Goal: Transaction & Acquisition: Purchase product/service

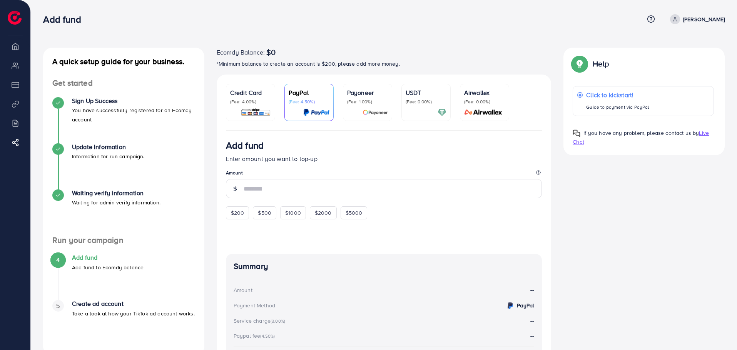
click at [424, 97] on p "USDT" at bounding box center [426, 92] width 41 height 9
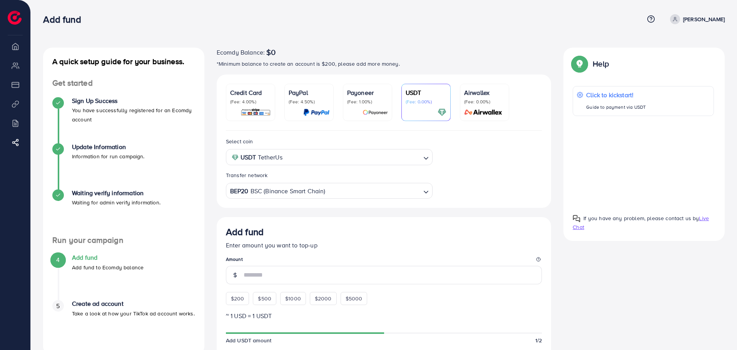
click at [359, 197] on input "Search for option" at bounding box center [373, 191] width 94 height 12
click at [365, 215] on div "Select coin USDT TetherUs Loading... Transfer network BEP20 BSC (Binance Smart …" at bounding box center [384, 332] width 335 height 403
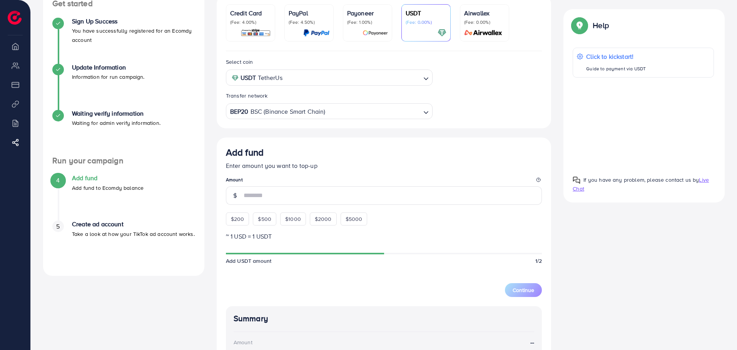
scroll to position [115, 0]
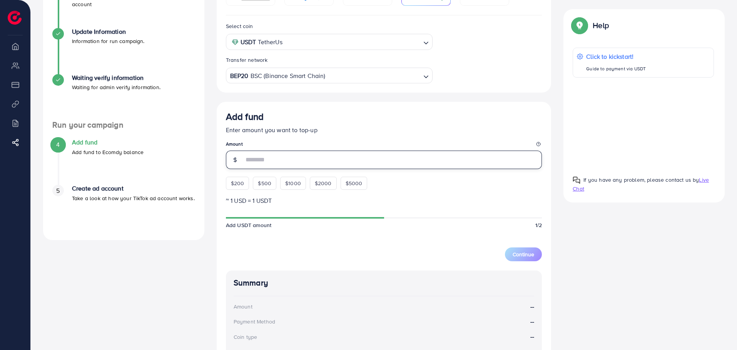
click at [304, 159] on input "number" at bounding box center [393, 160] width 299 height 18
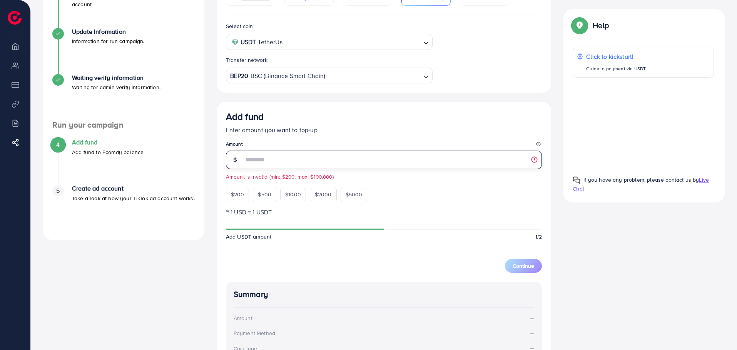
type input "**"
click at [388, 199] on div "Add fund Enter amount you want to top-up Amount ** Amount is invalid (min: $200…" at bounding box center [384, 156] width 316 height 90
drag, startPoint x: 270, startPoint y: 166, endPoint x: 204, endPoint y: 167, distance: 66.2
click at [204, 167] on div "A quick setup guide for your business. Get started Sign Up Success You have suc…" at bounding box center [384, 200] width 694 height 536
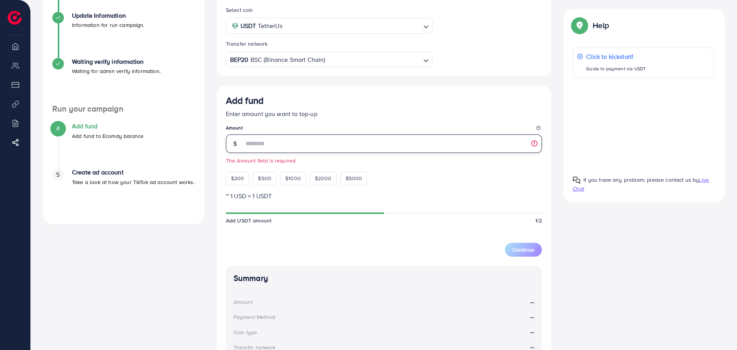
scroll to position [93, 0]
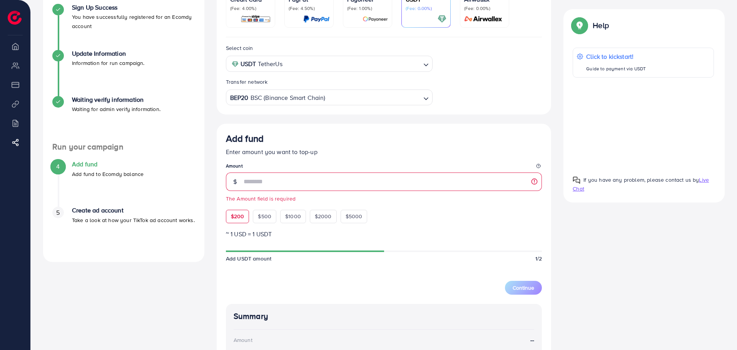
click at [234, 220] on span "$200" at bounding box center [237, 217] width 13 height 8
type input "***"
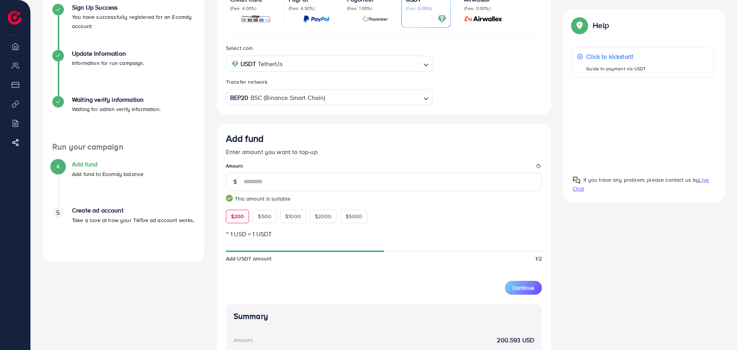
click at [411, 215] on div "Add fund Enter amount you want to top-up Amount *** This amount is suitable $20…" at bounding box center [384, 178] width 316 height 90
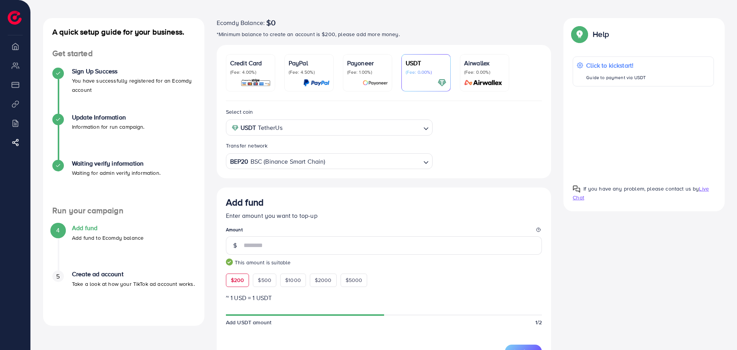
scroll to position [0, 0]
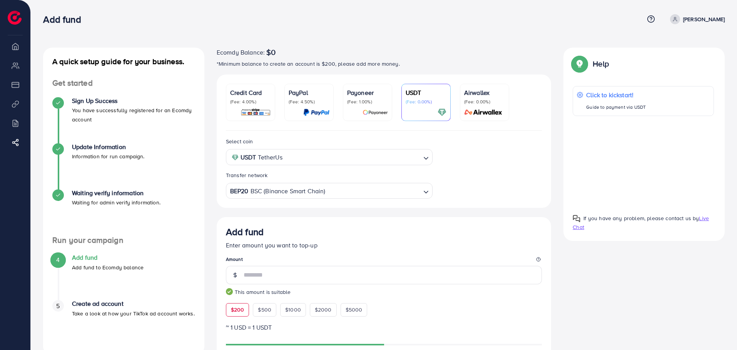
click at [717, 21] on p "[PERSON_NAME]" at bounding box center [704, 19] width 42 height 9
click at [103, 195] on h4 "Waiting verify information" at bounding box center [116, 193] width 88 height 7
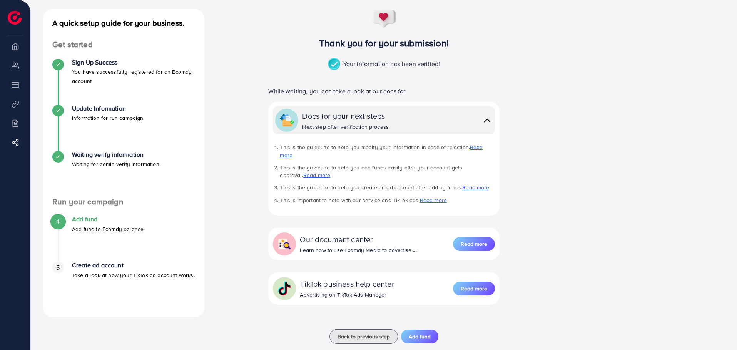
scroll to position [46, 0]
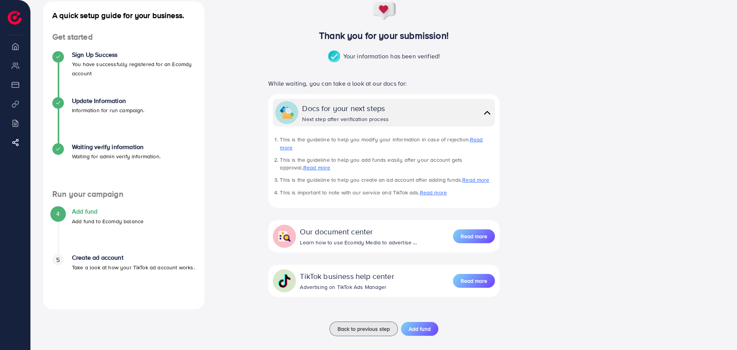
click at [88, 212] on h4 "Add fund" at bounding box center [108, 211] width 72 height 7
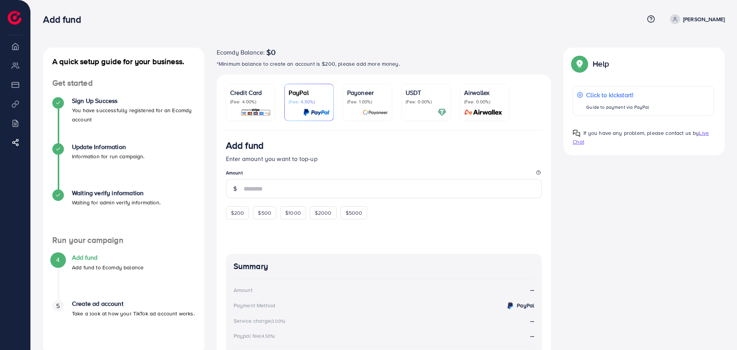
click at [425, 97] on div "USDT (Fee: 0.00%)" at bounding box center [426, 96] width 41 height 17
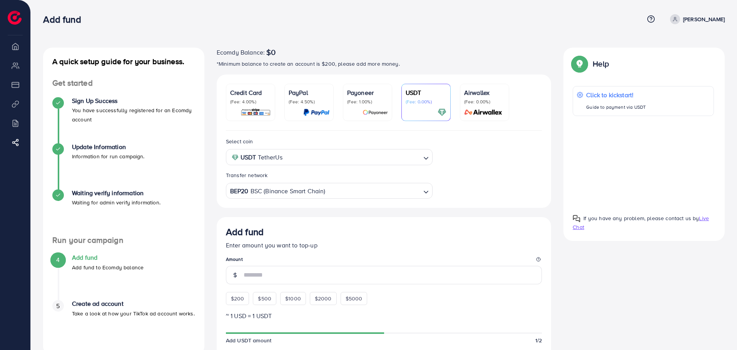
click at [644, 158] on div at bounding box center [642, 161] width 141 height 79
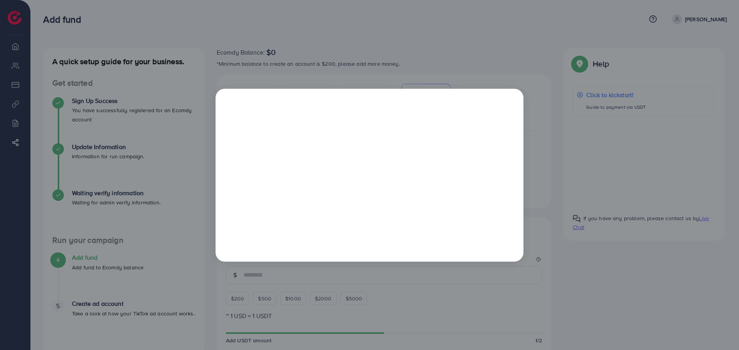
click at [525, 276] on div at bounding box center [369, 175] width 739 height 350
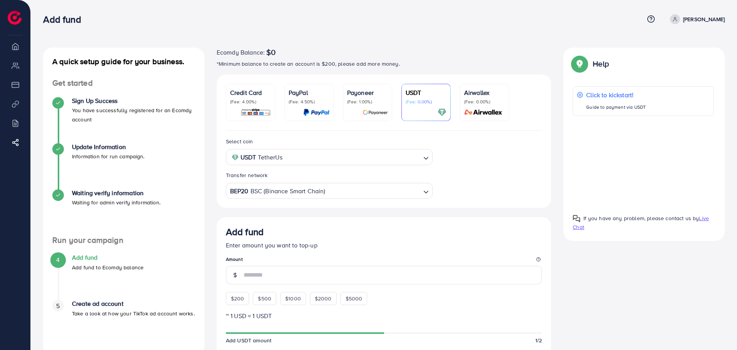
click at [16, 15] on img at bounding box center [15, 18] width 14 height 14
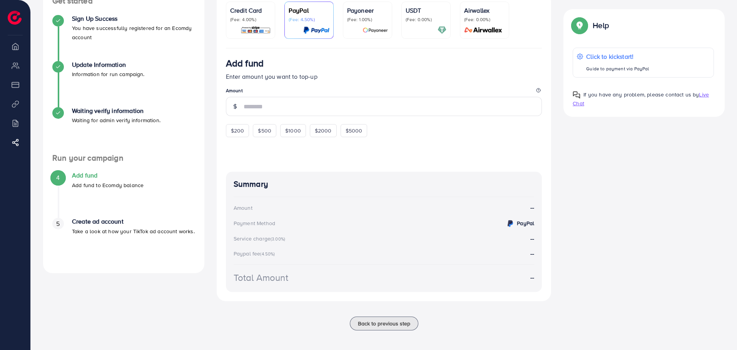
scroll to position [86, 0]
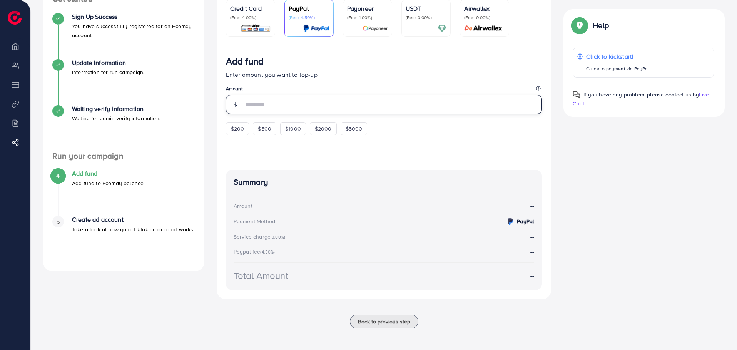
click at [306, 101] on input "number" at bounding box center [393, 104] width 299 height 19
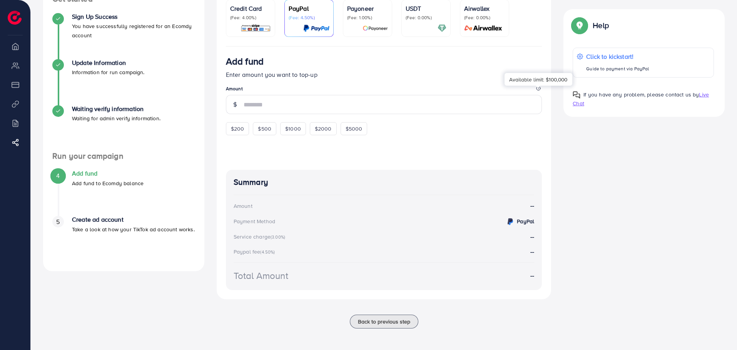
click at [537, 88] on icon at bounding box center [538, 88] width 5 height 5
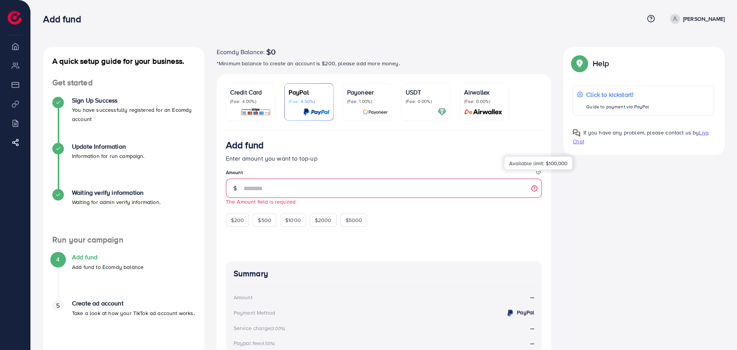
scroll to position [0, 0]
click at [77, 19] on h3 "Add fund" at bounding box center [65, 19] width 44 height 11
click at [149, 9] on div "Add fund Help Center Contact Support Term and policy About Us [PERSON_NAME] Log…" at bounding box center [383, 19] width 681 height 21
